Goal: Information Seeking & Learning: Learn about a topic

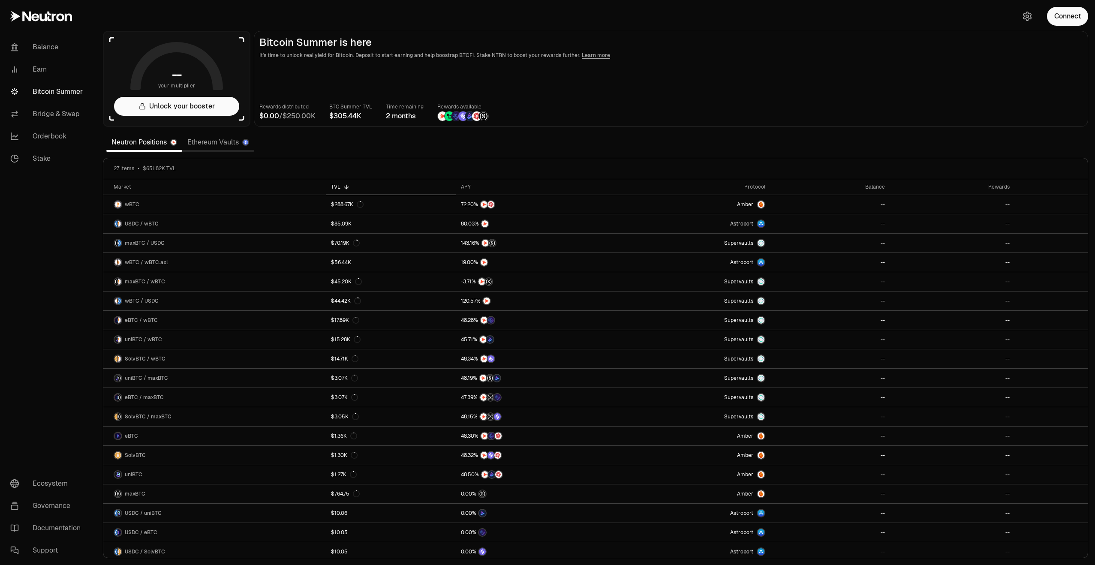
click at [40, 84] on link "Bitcoin Summer" at bounding box center [47, 92] width 89 height 22
click at [883, 185] on div "Balance" at bounding box center [830, 187] width 109 height 7
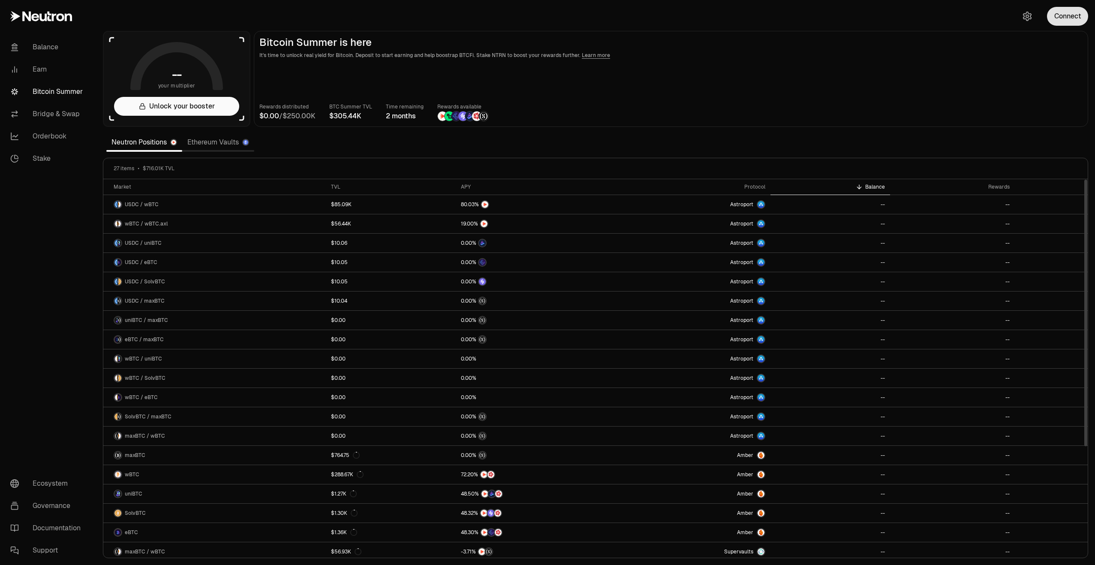
click at [1061, 19] on button "Connect" at bounding box center [1067, 16] width 41 height 19
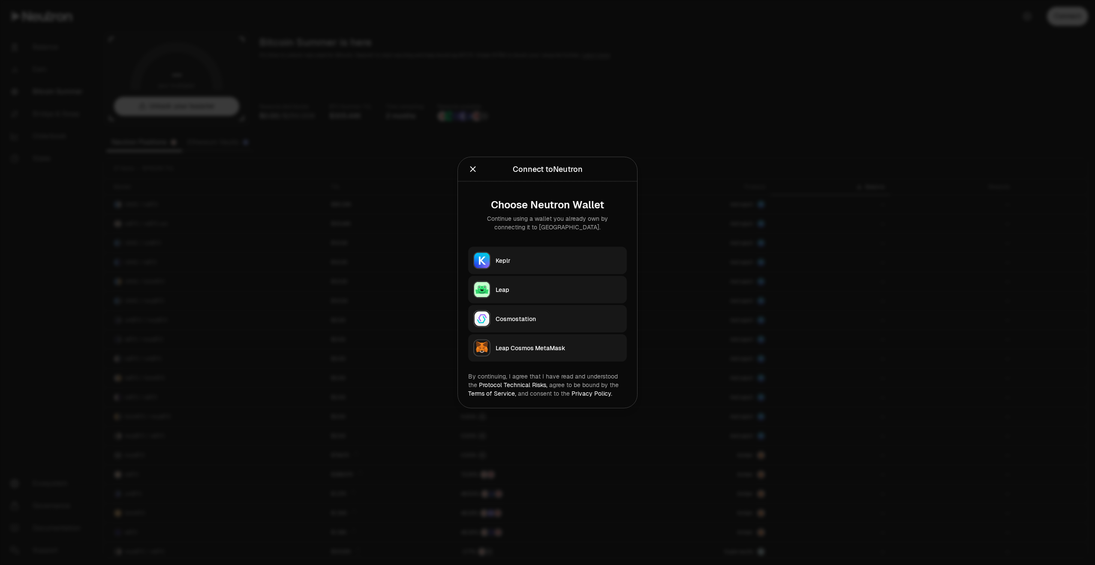
click at [519, 260] on div "Keplr" at bounding box center [559, 260] width 126 height 9
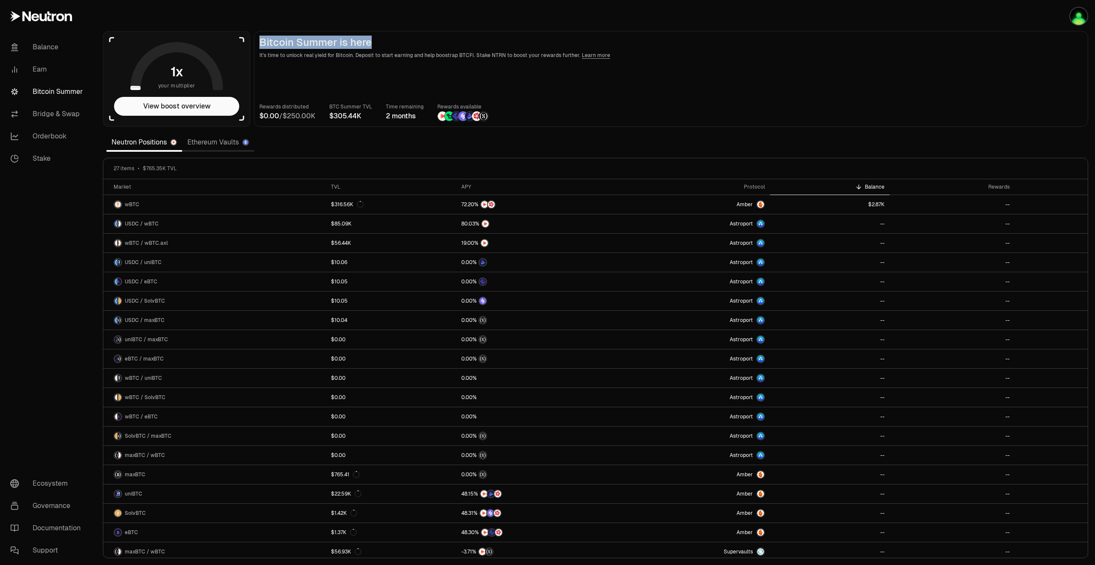
drag, startPoint x: 262, startPoint y: 42, endPoint x: 370, endPoint y: 48, distance: 108.2
click at [370, 48] on h2 "Bitcoin Summer is here" at bounding box center [672, 42] width 824 height 12
click at [368, 48] on h2 "Bitcoin Summer is here" at bounding box center [672, 42] width 824 height 12
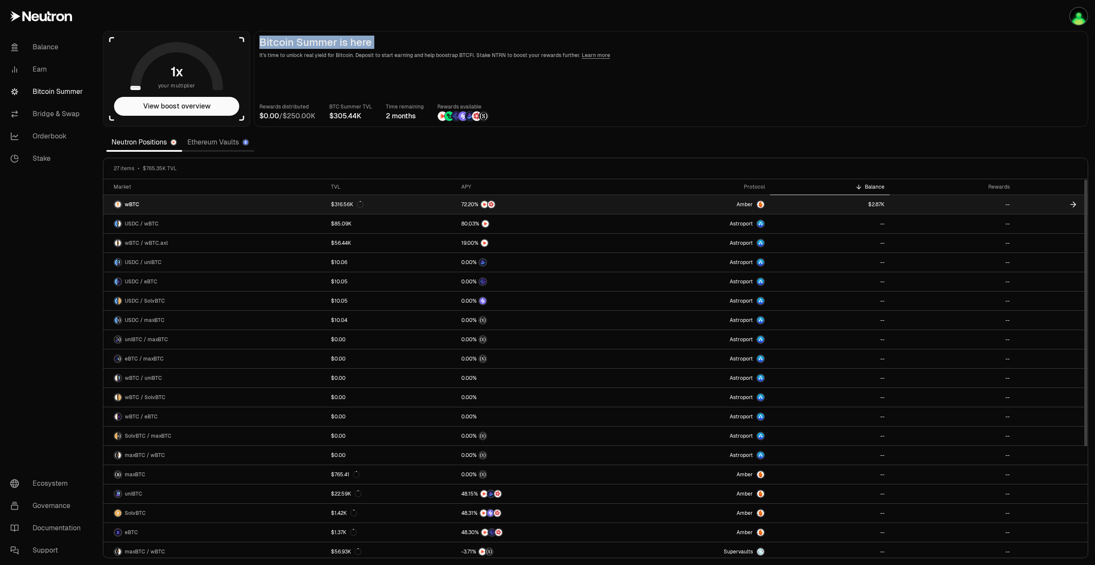
click at [1073, 203] on icon at bounding box center [1073, 204] width 9 height 9
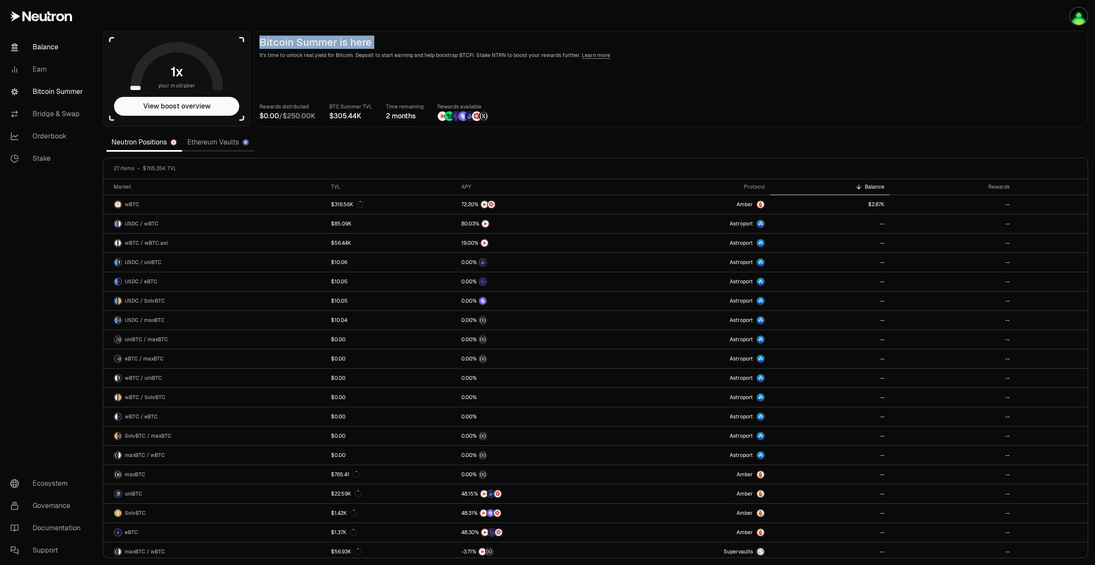
click at [44, 48] on link "Balance" at bounding box center [47, 47] width 89 height 22
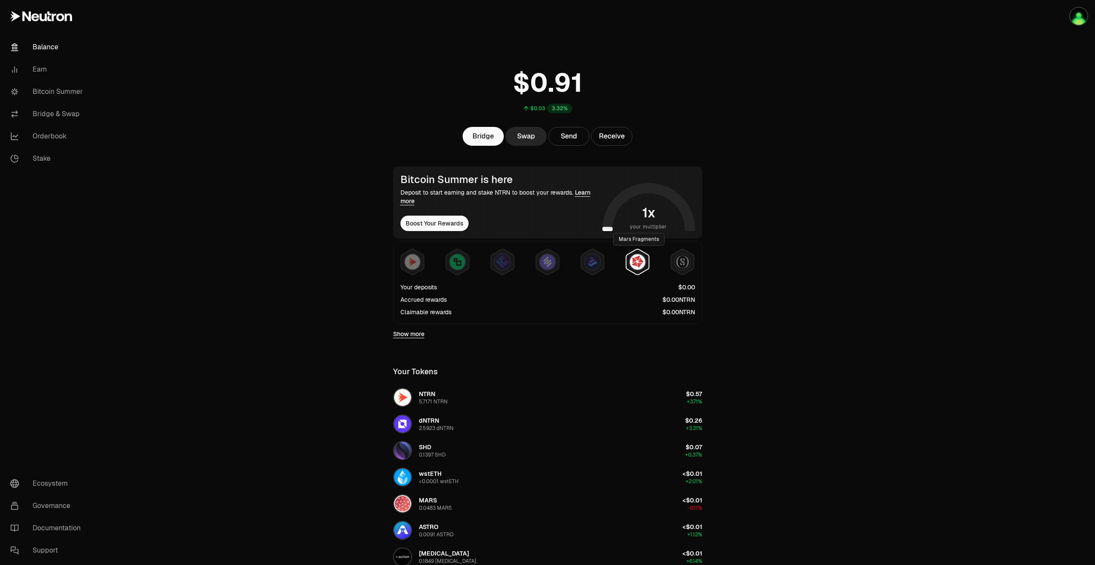
click at [643, 262] on img at bounding box center [637, 261] width 15 height 15
